Goal: Navigation & Orientation: Find specific page/section

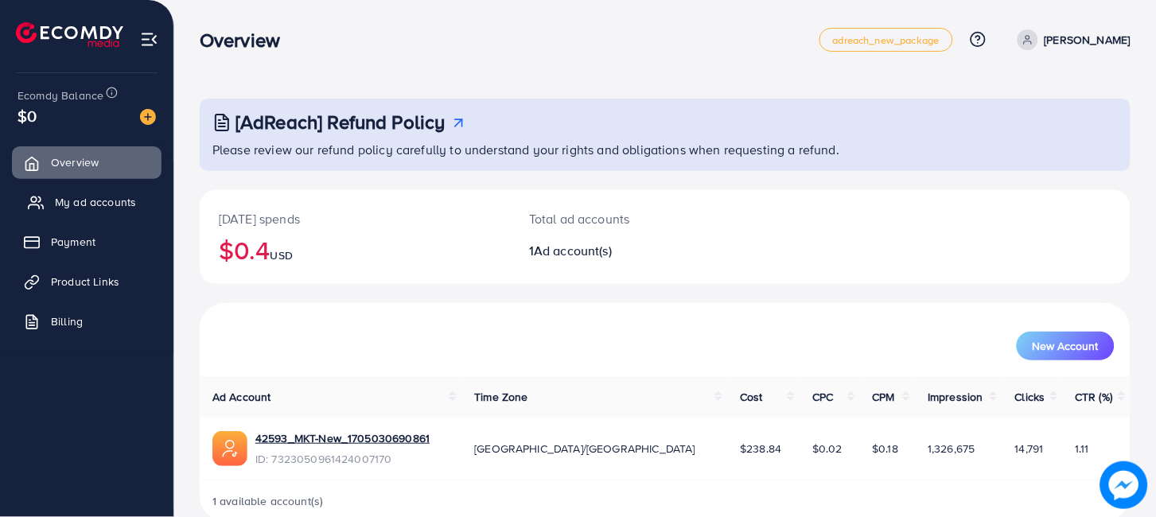
click at [72, 202] on span "My ad accounts" at bounding box center [95, 202] width 81 height 16
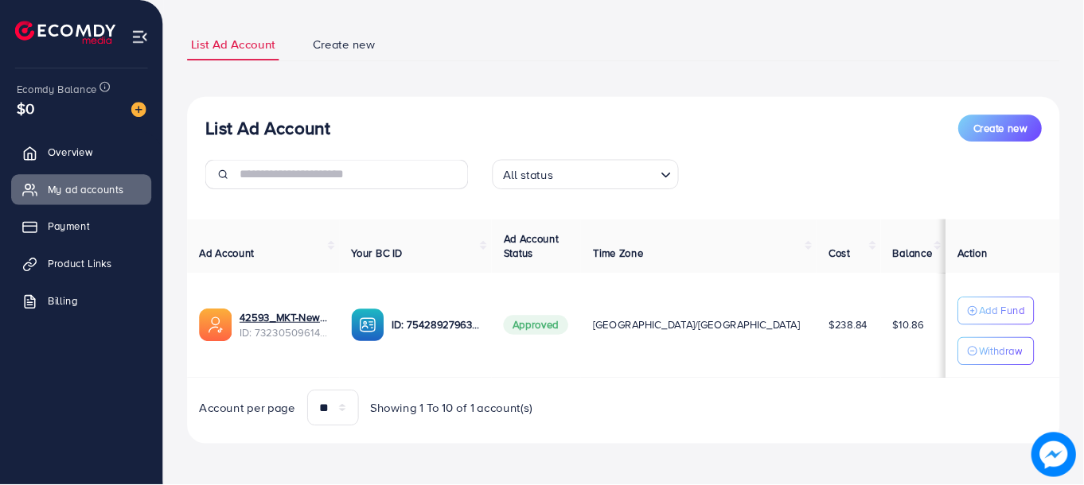
scroll to position [88, 0]
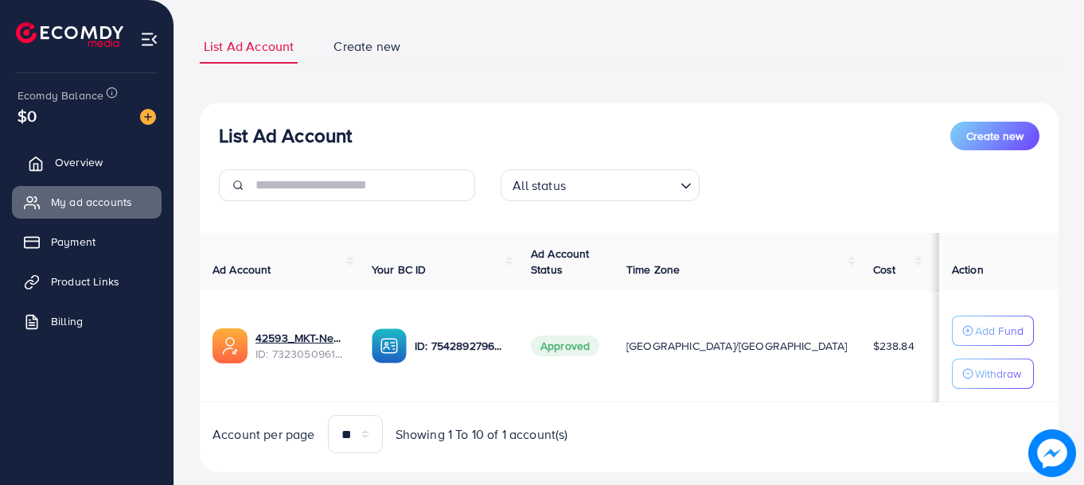
click at [84, 154] on span "Overview" at bounding box center [79, 162] width 48 height 16
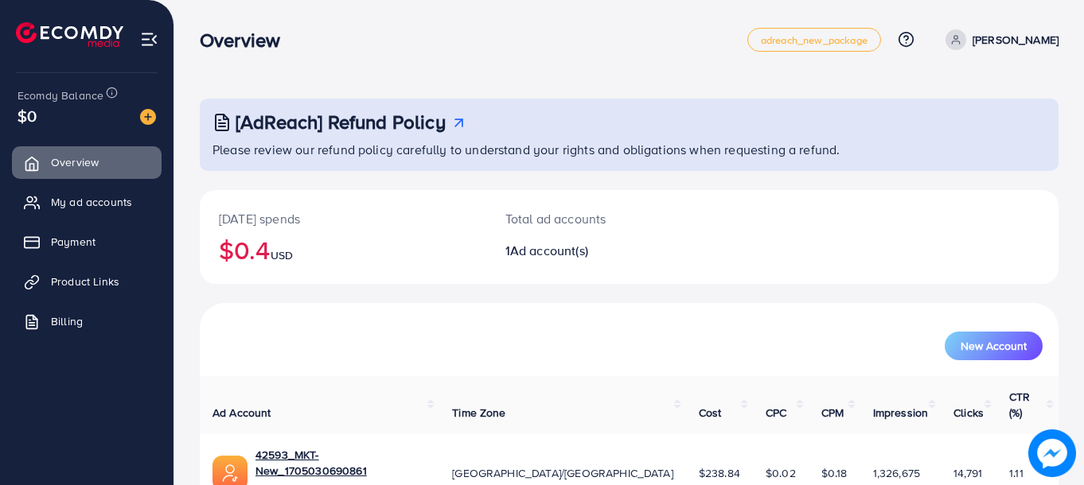
scroll to position [62, 0]
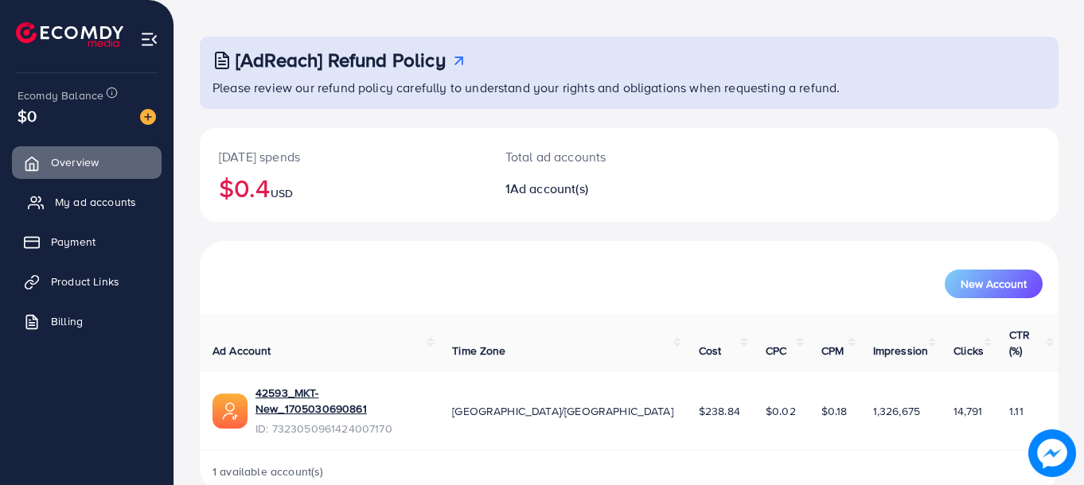
click at [114, 201] on span "My ad accounts" at bounding box center [95, 202] width 81 height 16
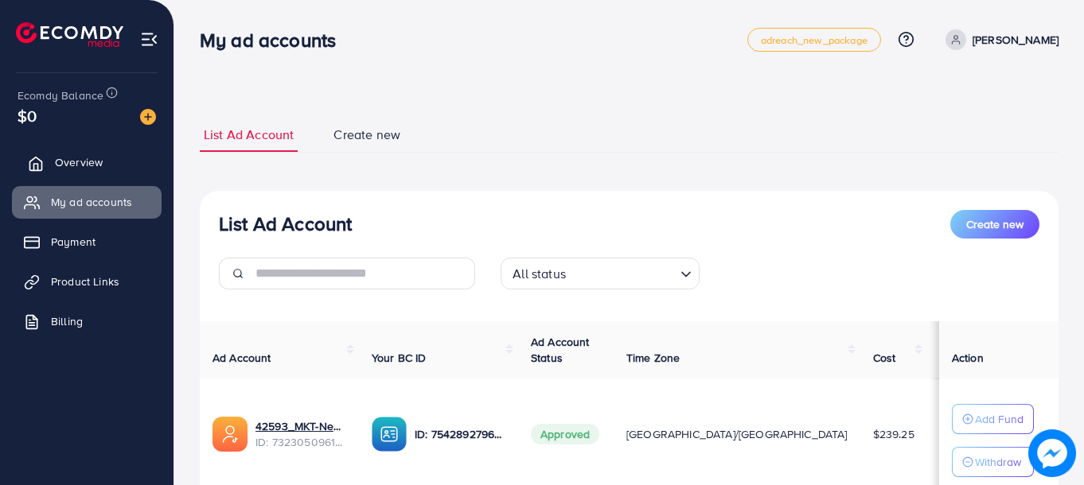
click at [44, 164] on link "Overview" at bounding box center [87, 162] width 150 height 32
